Goal: Browse casually: Explore the website without a specific task or goal

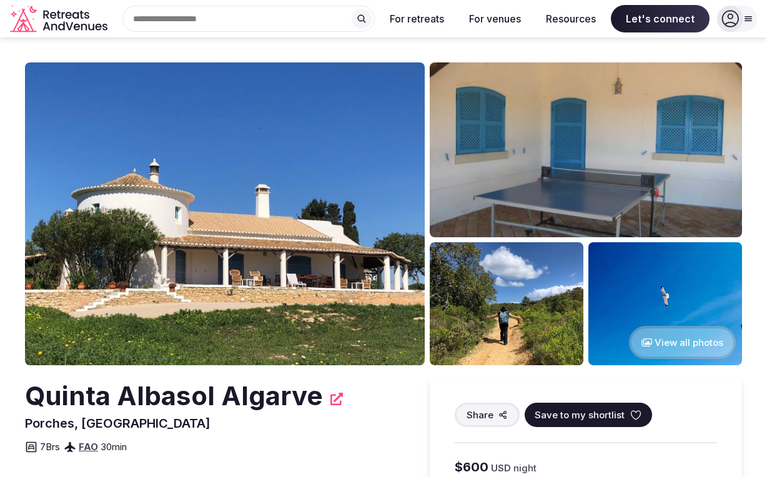
scroll to position [18, 0]
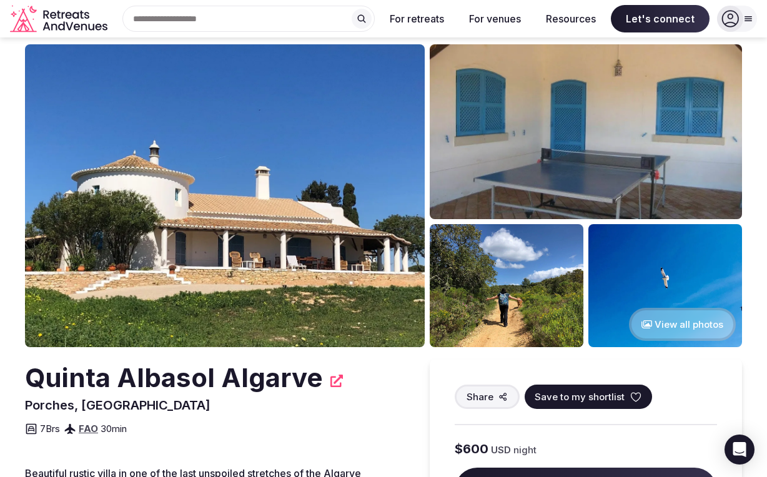
click at [675, 327] on button "View all photos" at bounding box center [682, 324] width 107 height 33
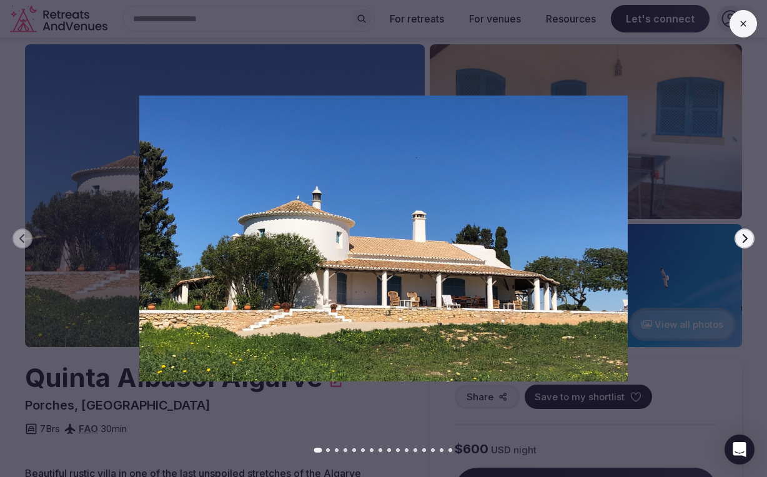
click at [745, 239] on icon "button" at bounding box center [745, 239] width 10 height 10
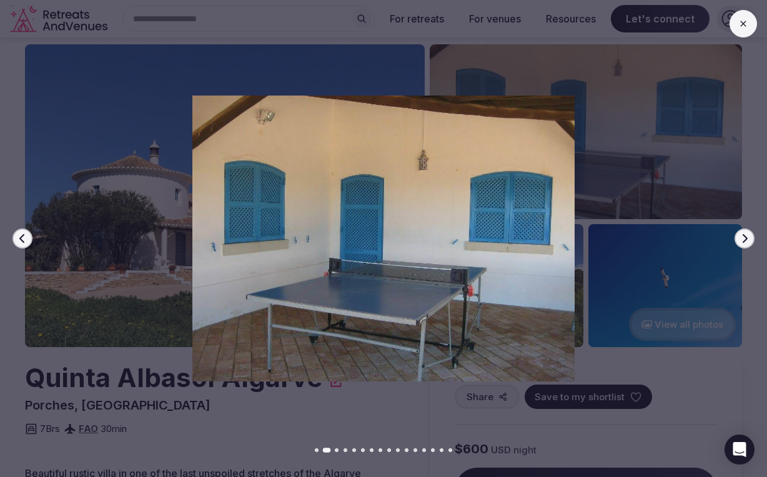
click at [745, 237] on icon "button" at bounding box center [745, 239] width 10 height 10
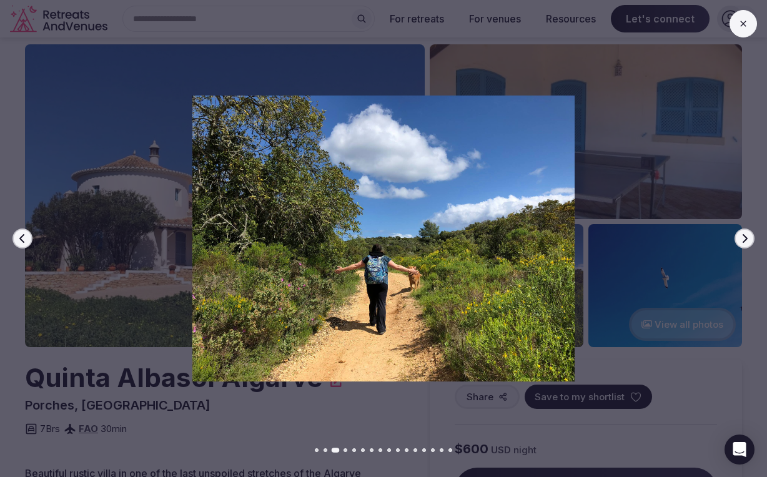
click at [745, 237] on icon "button" at bounding box center [745, 239] width 10 height 10
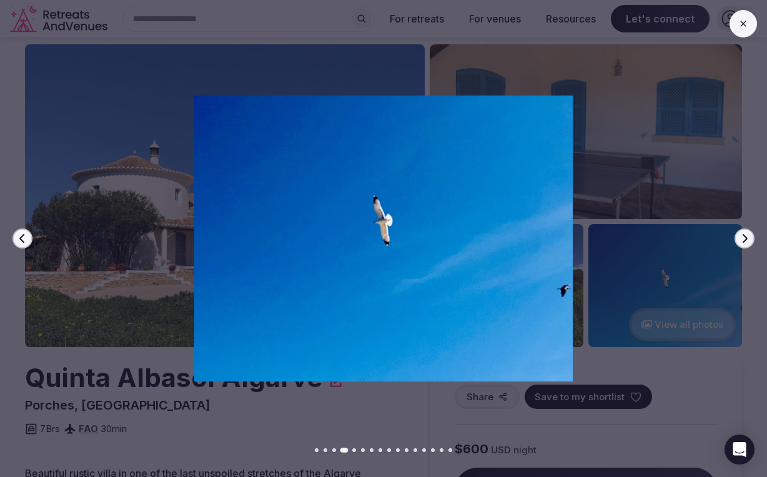
click at [745, 237] on icon "button" at bounding box center [745, 239] width 10 height 10
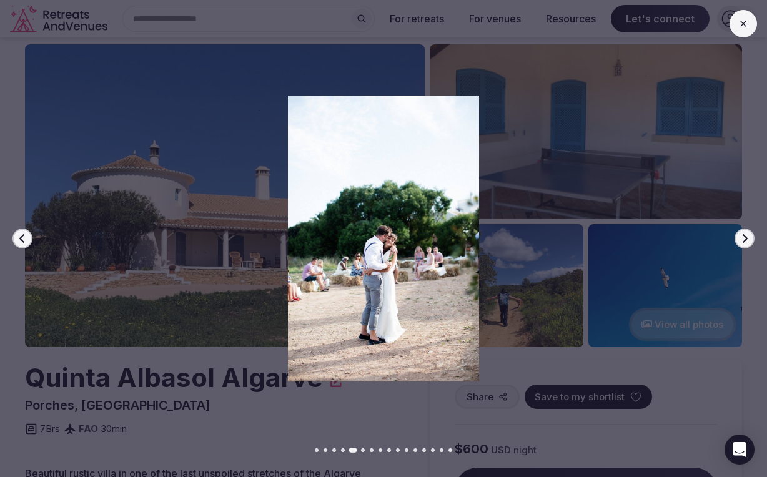
click at [745, 237] on icon "button" at bounding box center [745, 238] width 5 height 9
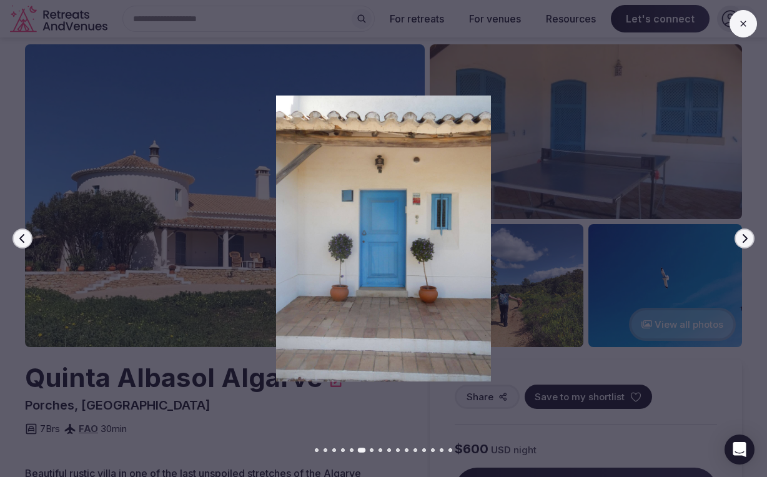
click at [745, 237] on icon "button" at bounding box center [745, 238] width 5 height 9
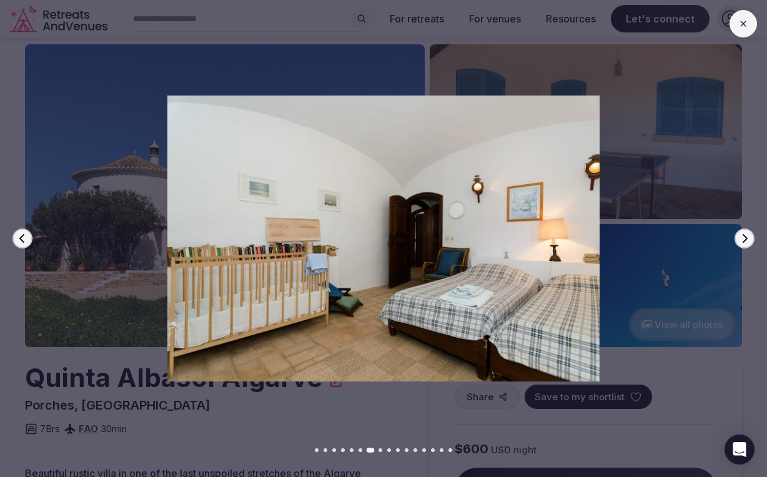
click at [745, 237] on icon "button" at bounding box center [745, 238] width 5 height 9
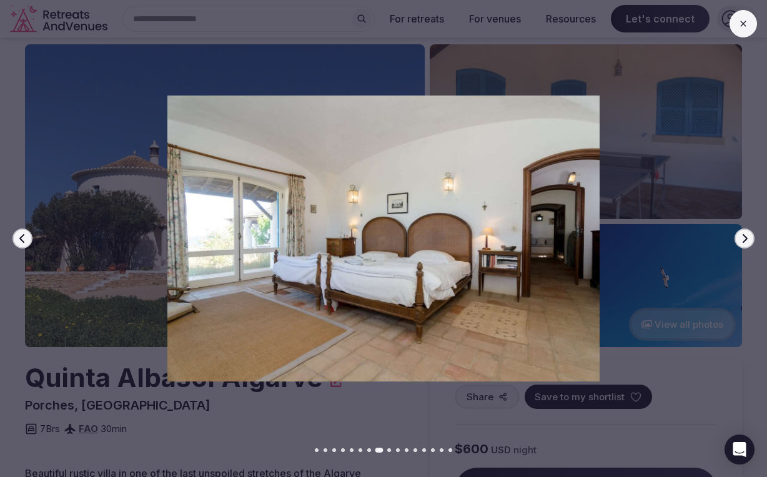
click at [745, 237] on icon "button" at bounding box center [745, 238] width 5 height 9
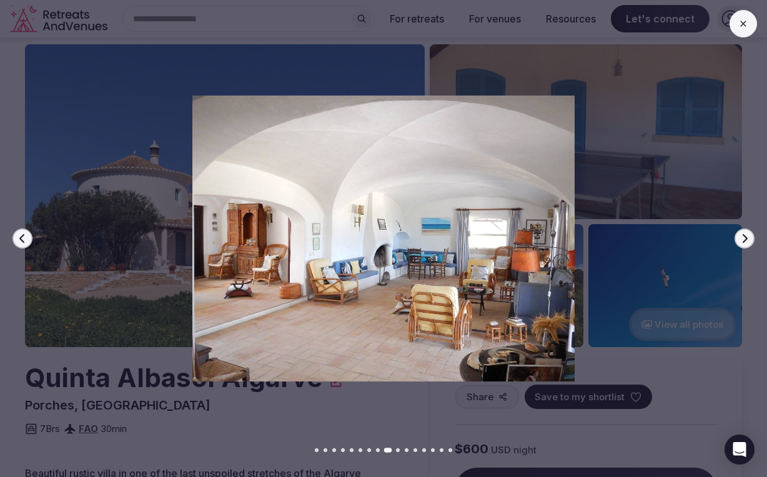
click at [745, 237] on icon "button" at bounding box center [745, 238] width 5 height 9
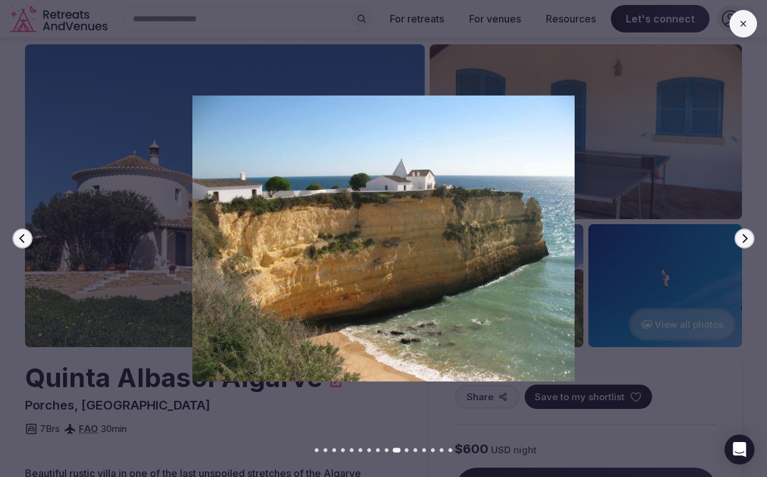
click at [745, 237] on icon "button" at bounding box center [745, 238] width 5 height 9
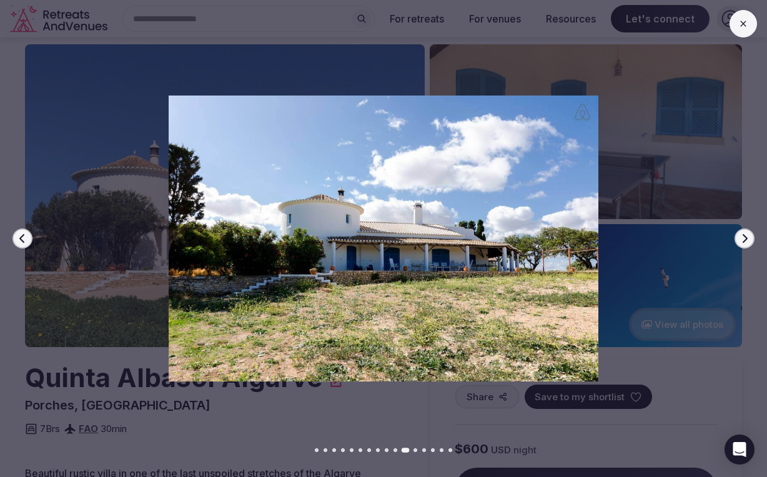
click at [745, 237] on icon "button" at bounding box center [745, 238] width 5 height 9
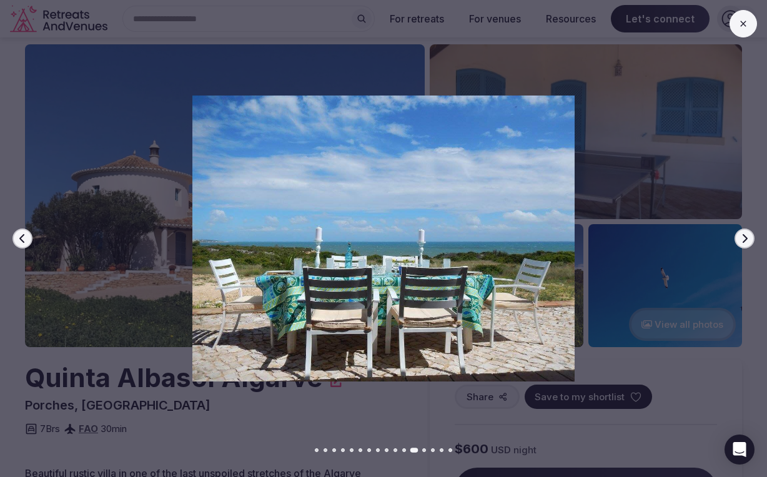
click at [745, 237] on icon "button" at bounding box center [745, 238] width 5 height 9
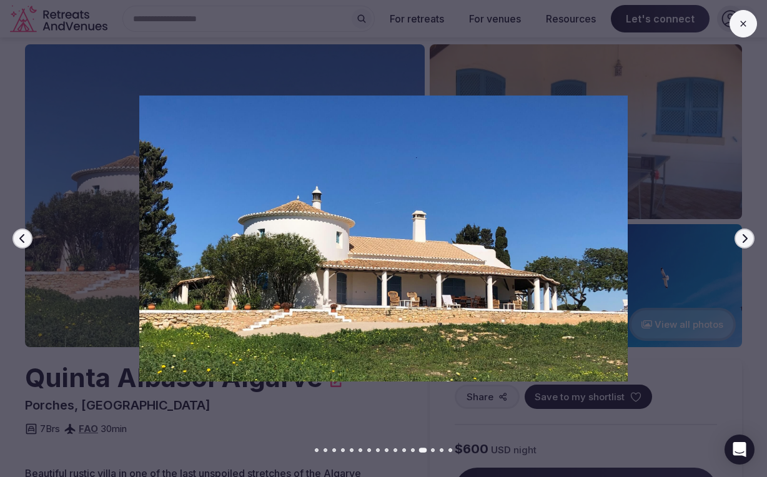
click at [745, 237] on icon "button" at bounding box center [745, 238] width 5 height 9
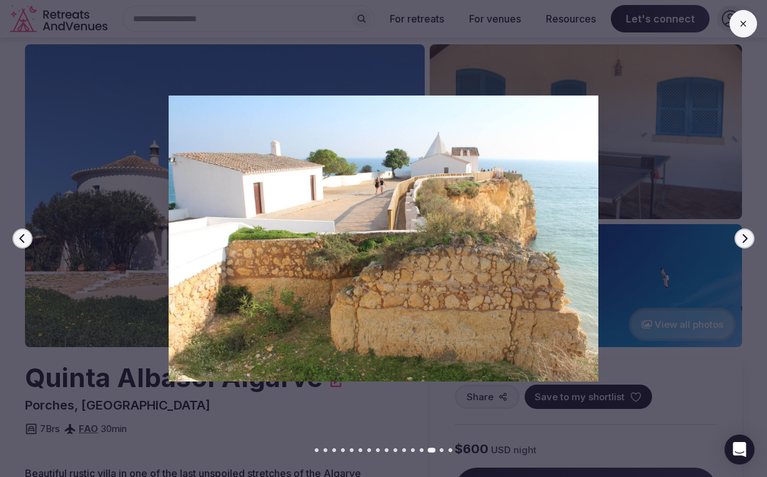
click at [745, 237] on icon "button" at bounding box center [745, 238] width 5 height 9
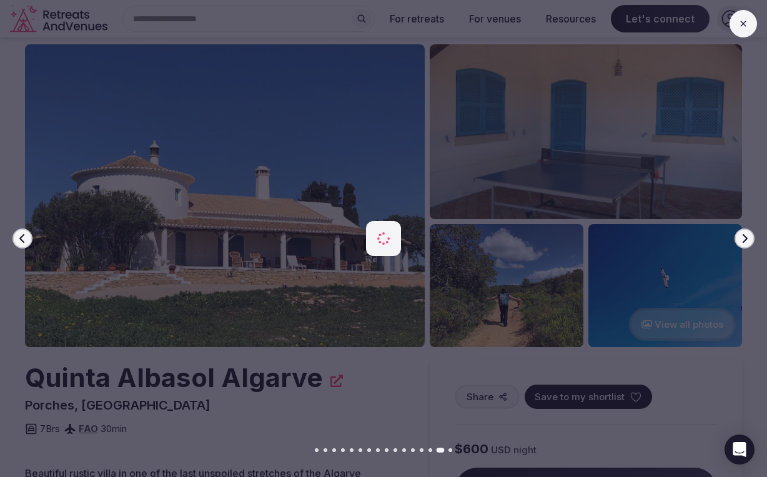
click at [745, 237] on icon "button" at bounding box center [745, 238] width 5 height 9
click at [748, 39] on div "Previous slide Next slide" at bounding box center [383, 238] width 767 height 477
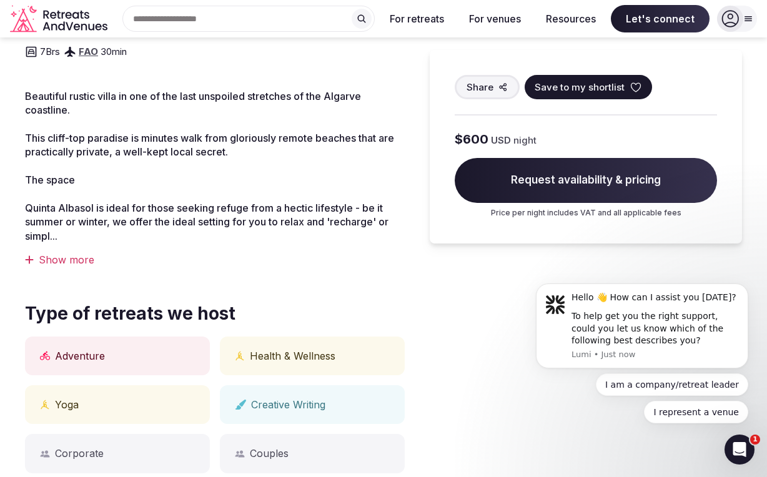
scroll to position [389, 0]
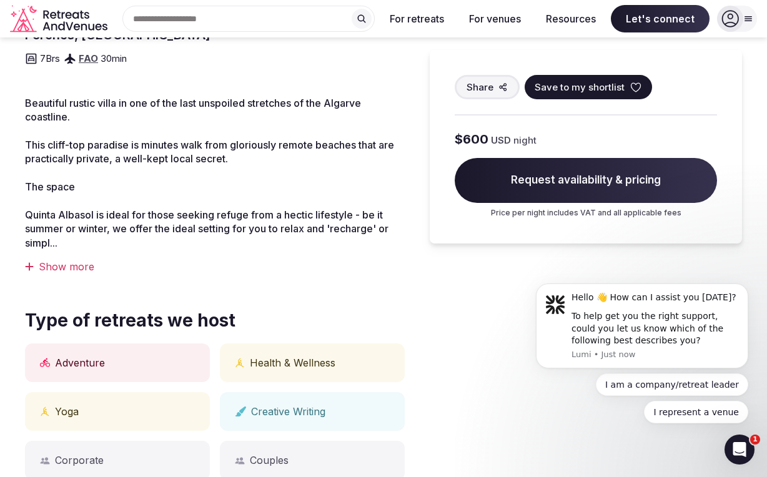
click at [54, 260] on div "Show more" at bounding box center [215, 267] width 380 height 14
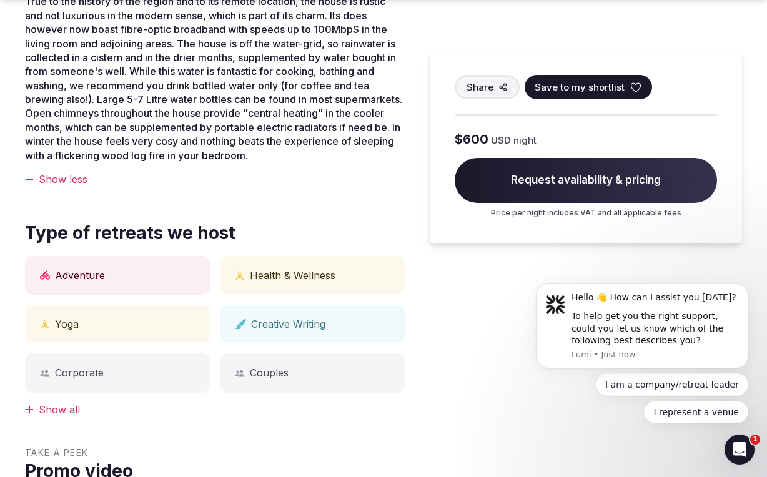
scroll to position [886, 0]
